Goal: Transaction & Acquisition: Download file/media

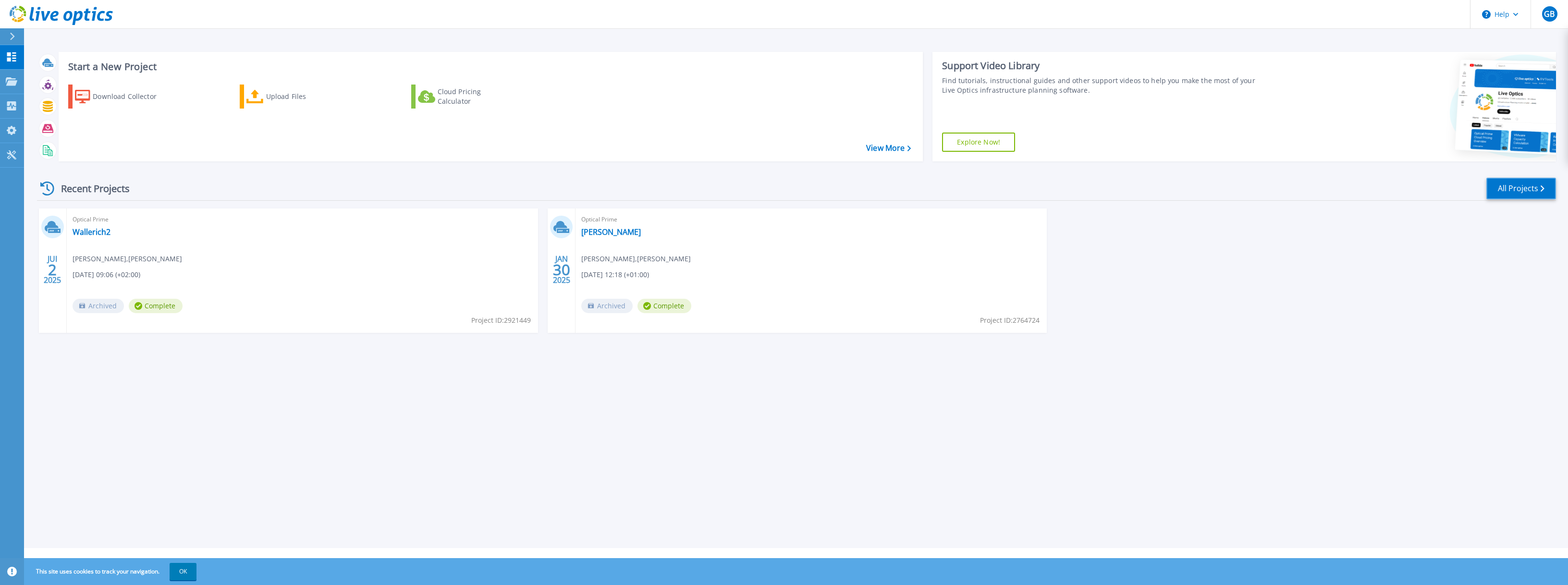
click at [1514, 189] on link "All Projects" at bounding box center [1521, 189] width 69 height 22
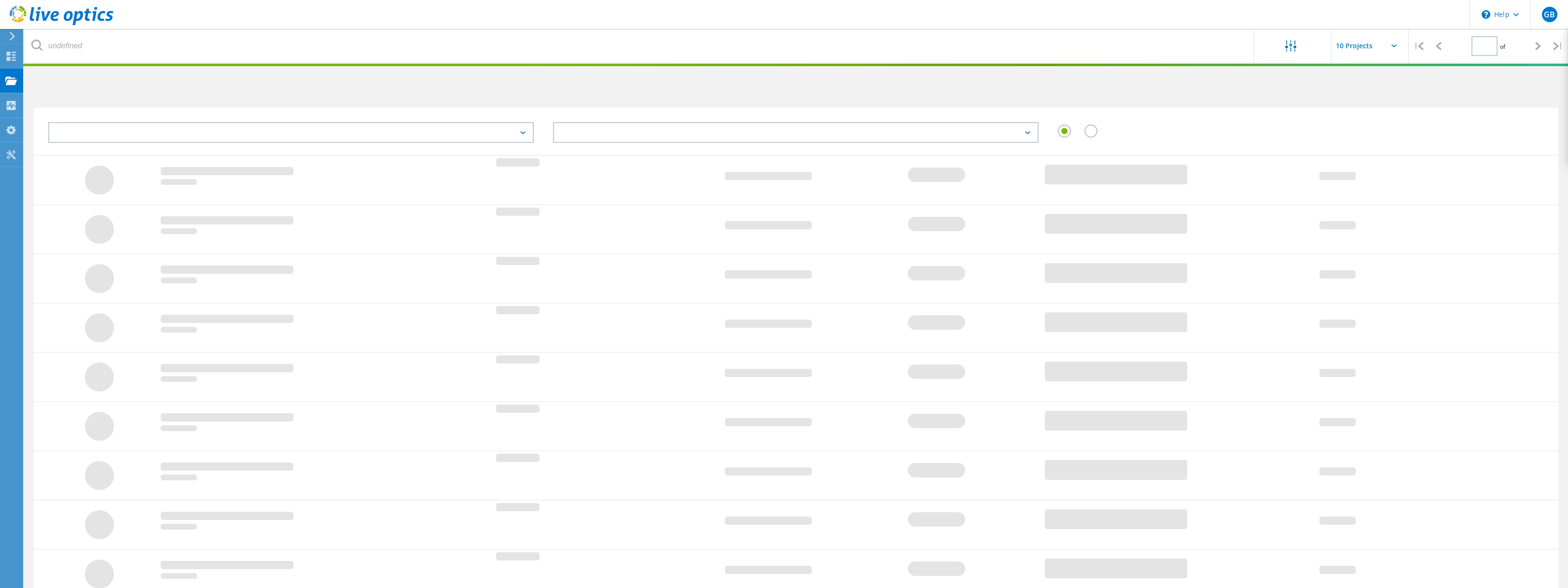
type input "1"
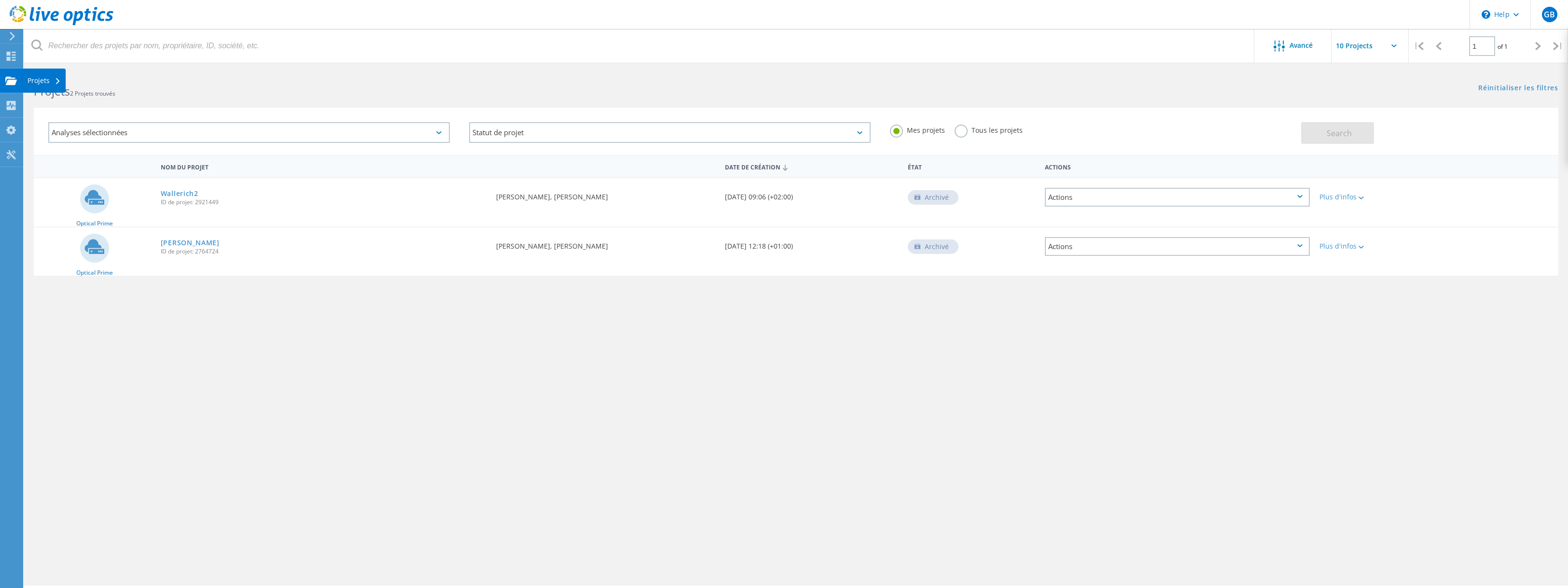
click at [10, 83] on use at bounding box center [11, 80] width 12 height 8
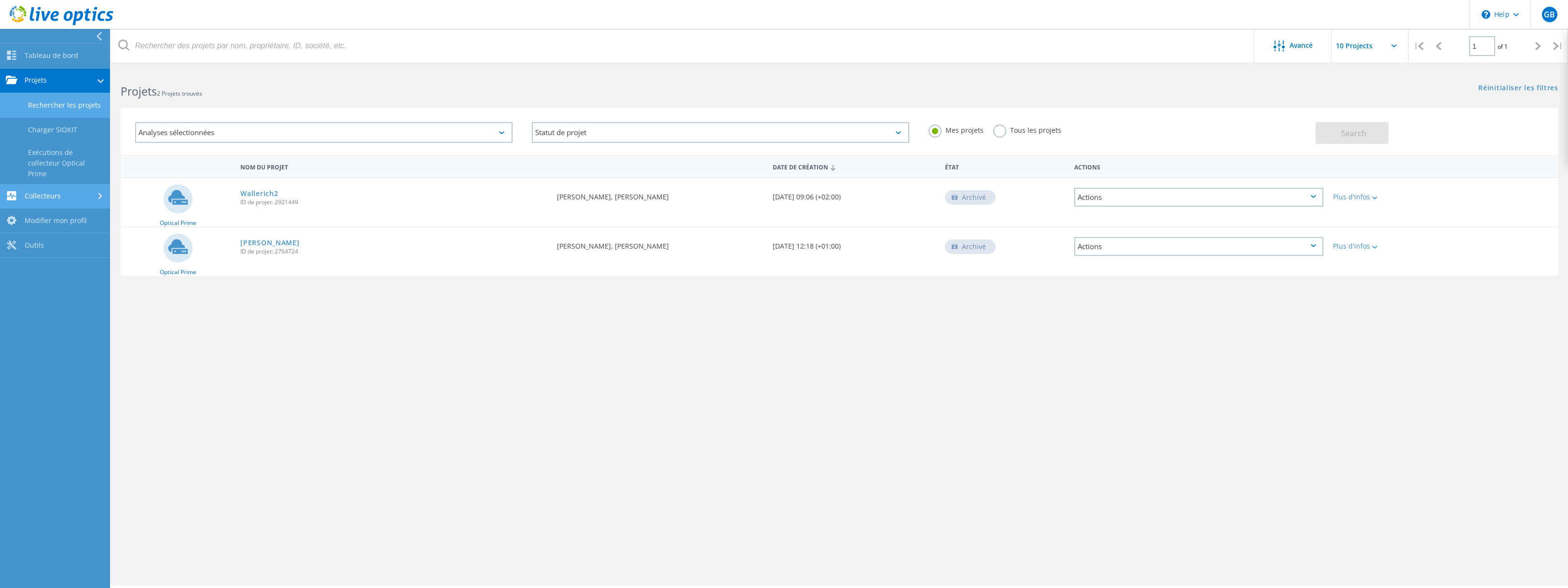
click at [78, 196] on link "Collecteurs" at bounding box center [55, 196] width 110 height 24
click at [52, 54] on link "Tableau de bord" at bounding box center [55, 56] width 110 height 24
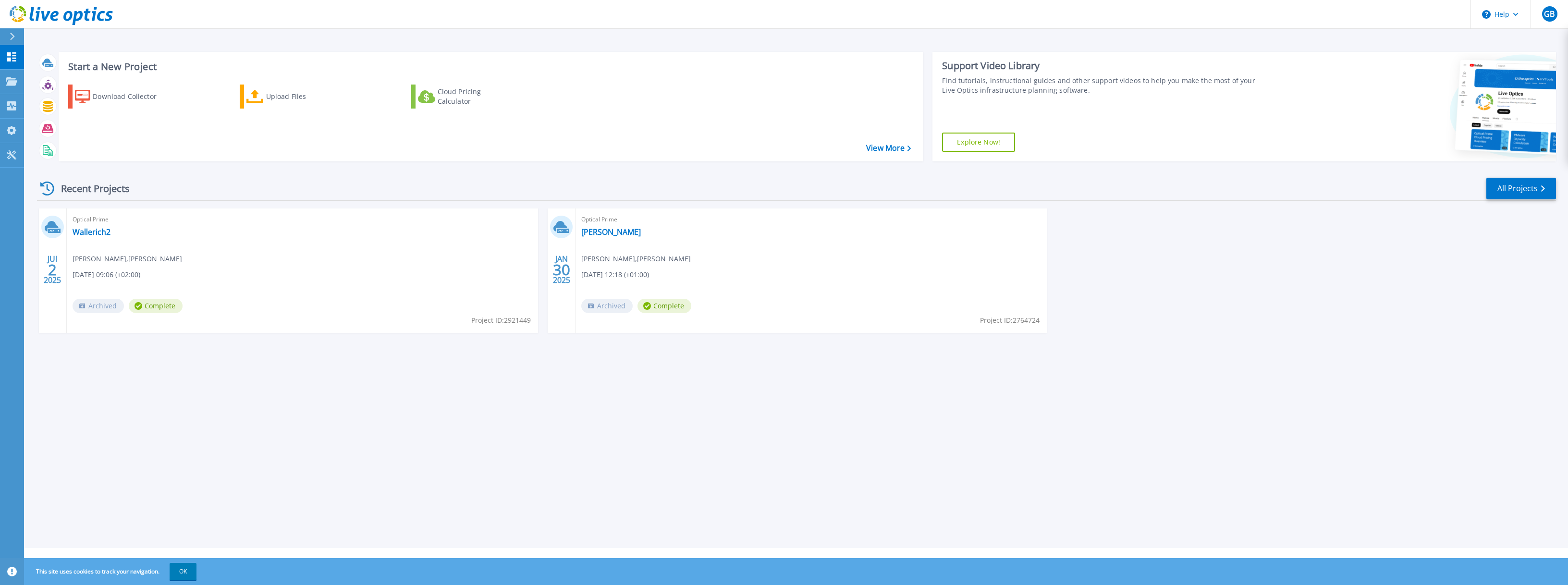
click at [197, 173] on div "Recent Projects All Projects JUI 2 2025 Optical Prime Wallerich2 Gaëtan BEME , …" at bounding box center [797, 264] width 1519 height 191
click at [117, 94] on div "Download Collector" at bounding box center [131, 97] width 77 height 19
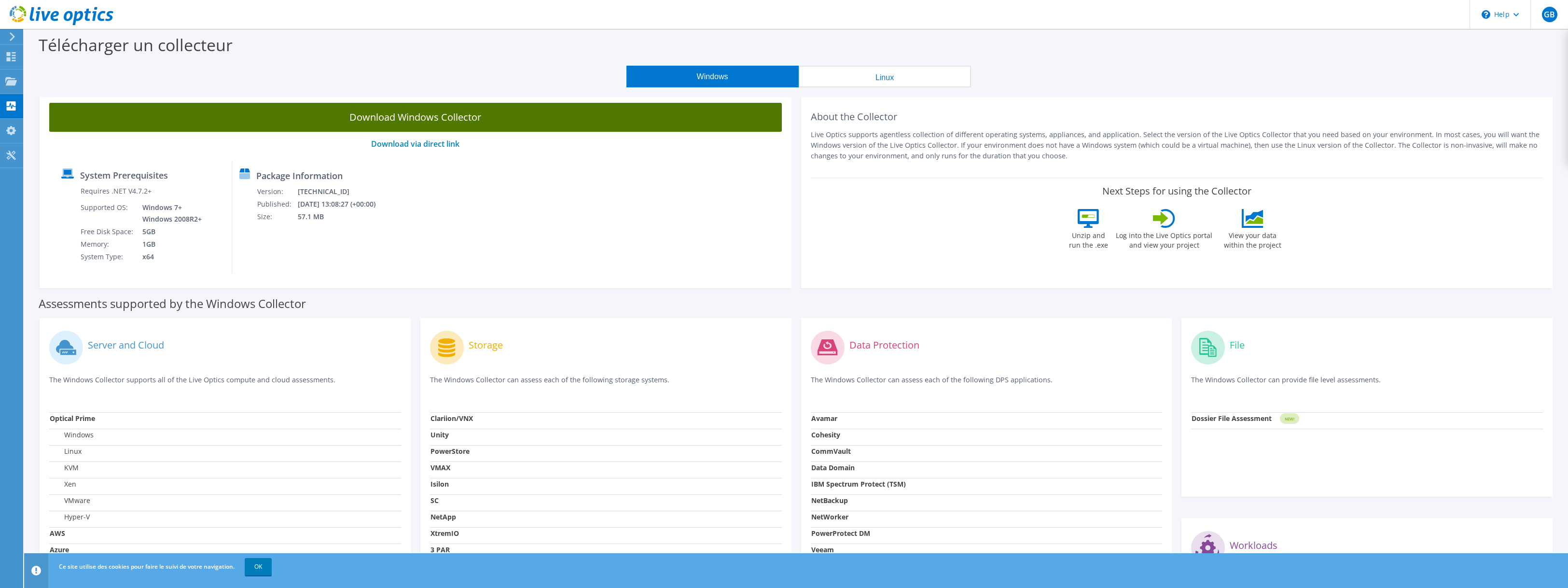
click at [453, 120] on link "Download Windows Collector" at bounding box center [415, 117] width 733 height 29
